Goal: Check status: Check status

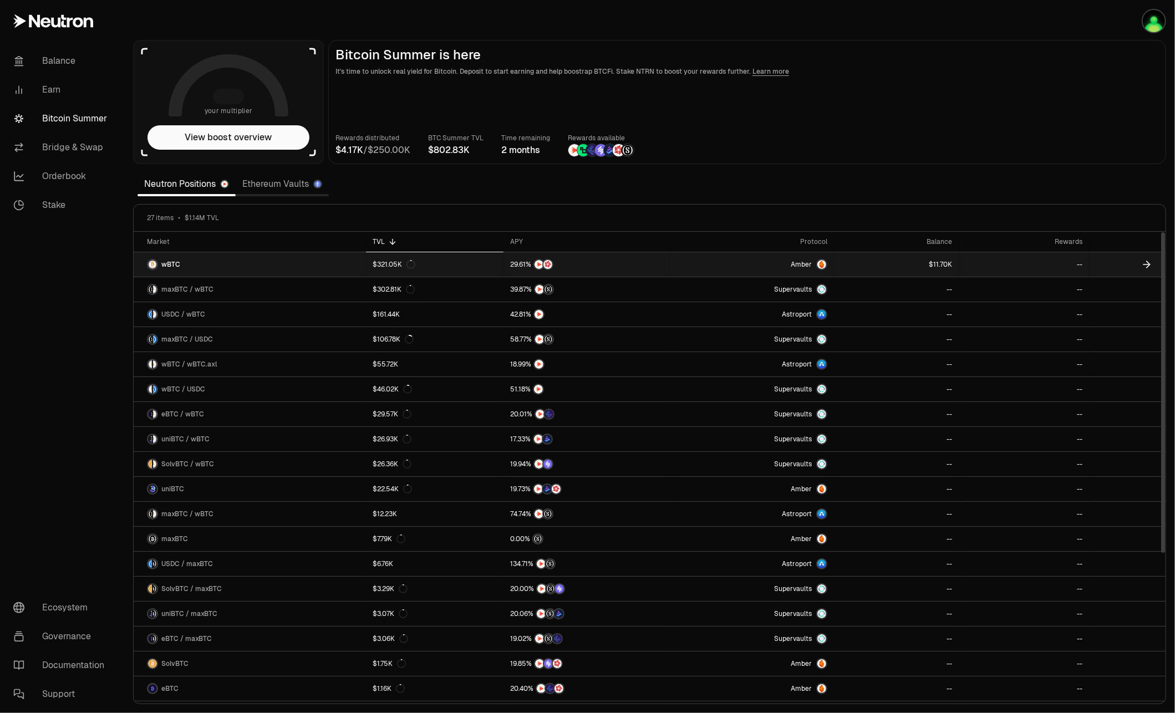
click at [1083, 262] on link "--" at bounding box center [1024, 264] width 130 height 24
